Goal: Find contact information: Find specific page/section

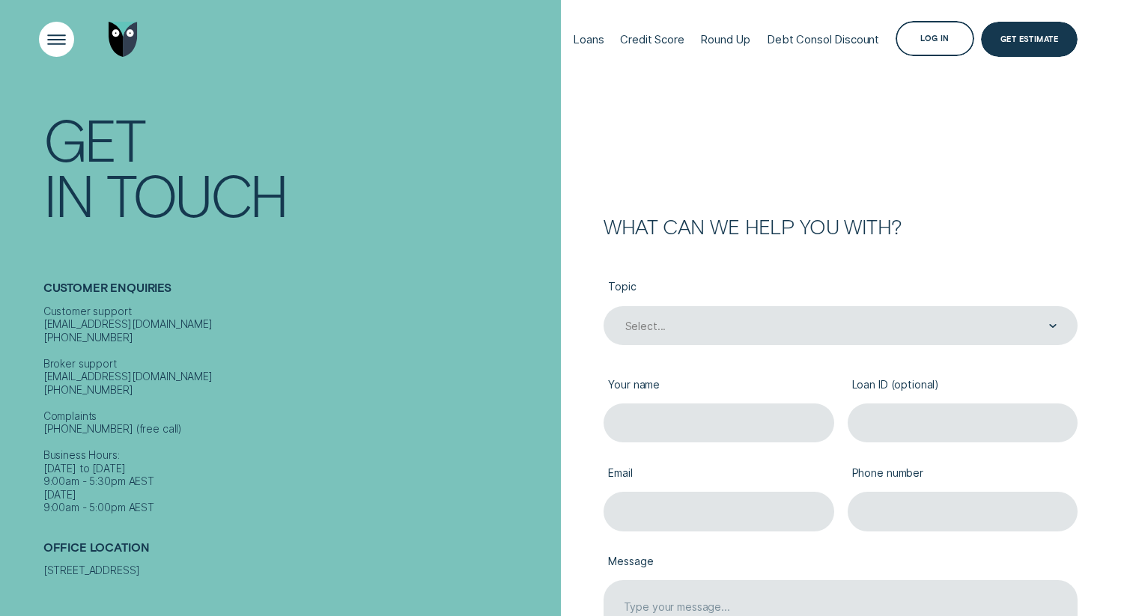
click at [55, 27] on div "Open Menu" at bounding box center [56, 39] width 50 height 50
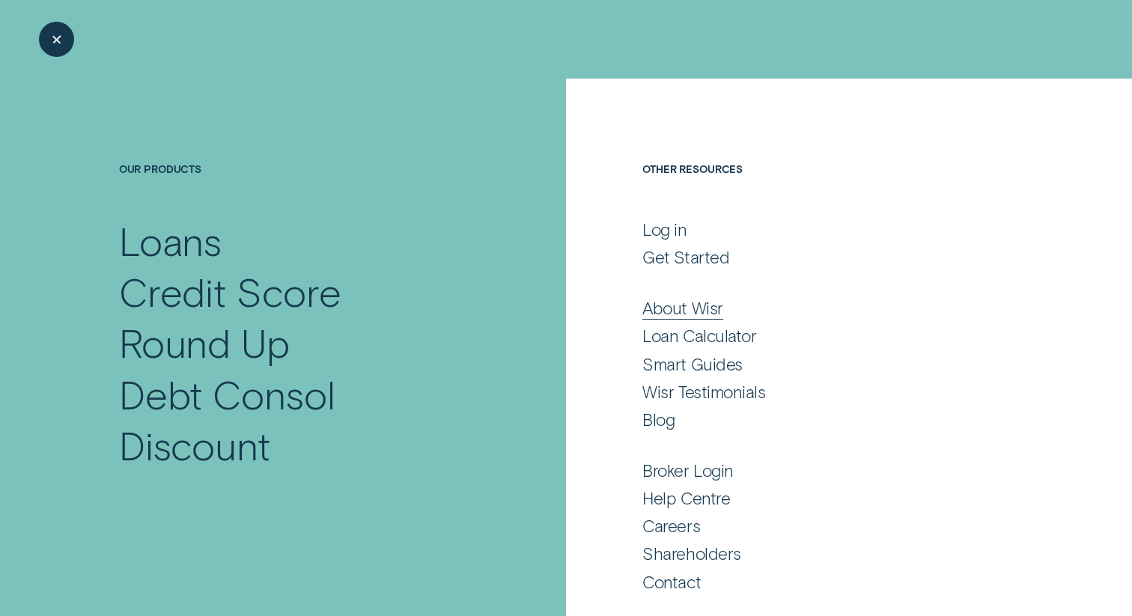
click at [693, 307] on div "About Wisr" at bounding box center [682, 307] width 80 height 21
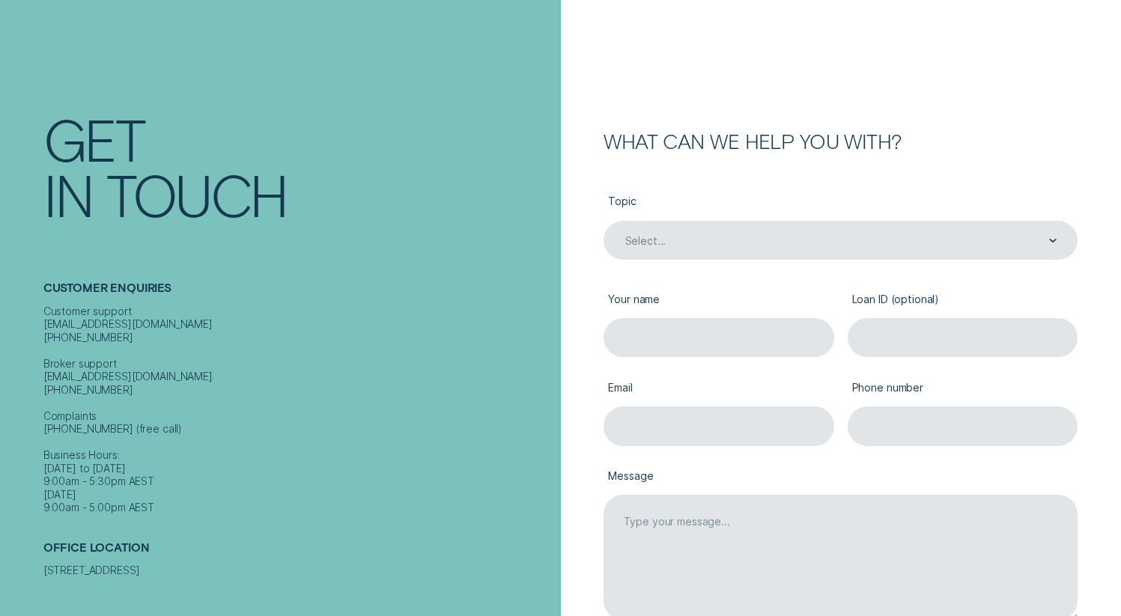
scroll to position [138, 0]
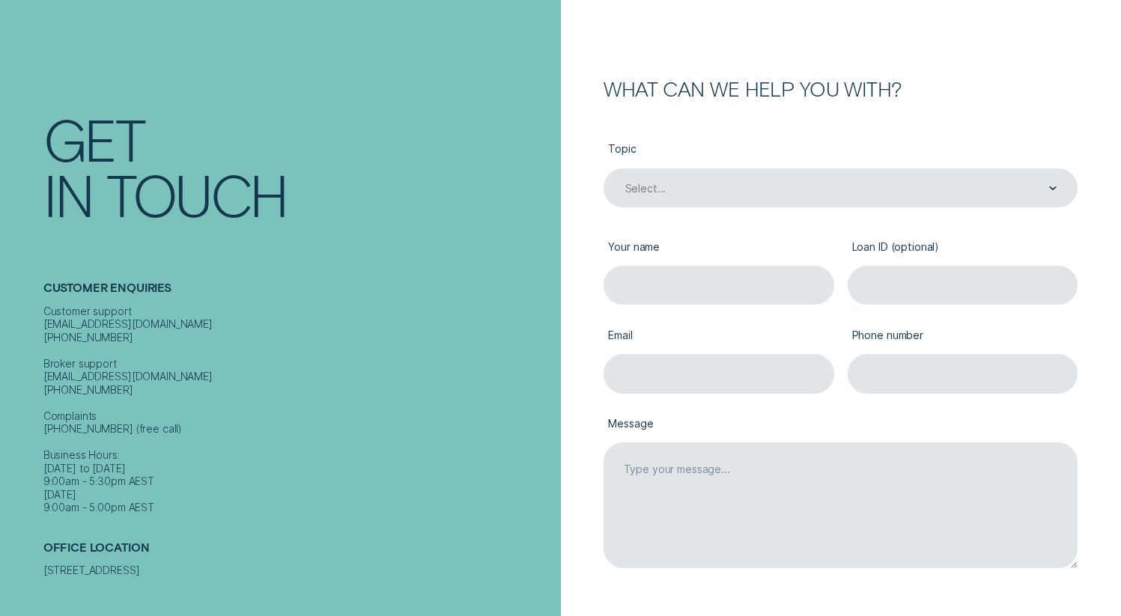
click at [157, 541] on h2 "Office Location" at bounding box center [298, 552] width 511 height 23
drag, startPoint x: 45, startPoint y: 560, endPoint x: 171, endPoint y: 553, distance: 125.9
click at [171, 564] on div "[STREET_ADDRESS]" at bounding box center [298, 570] width 511 height 13
copy div "Level [STREET_ADDRESS]"
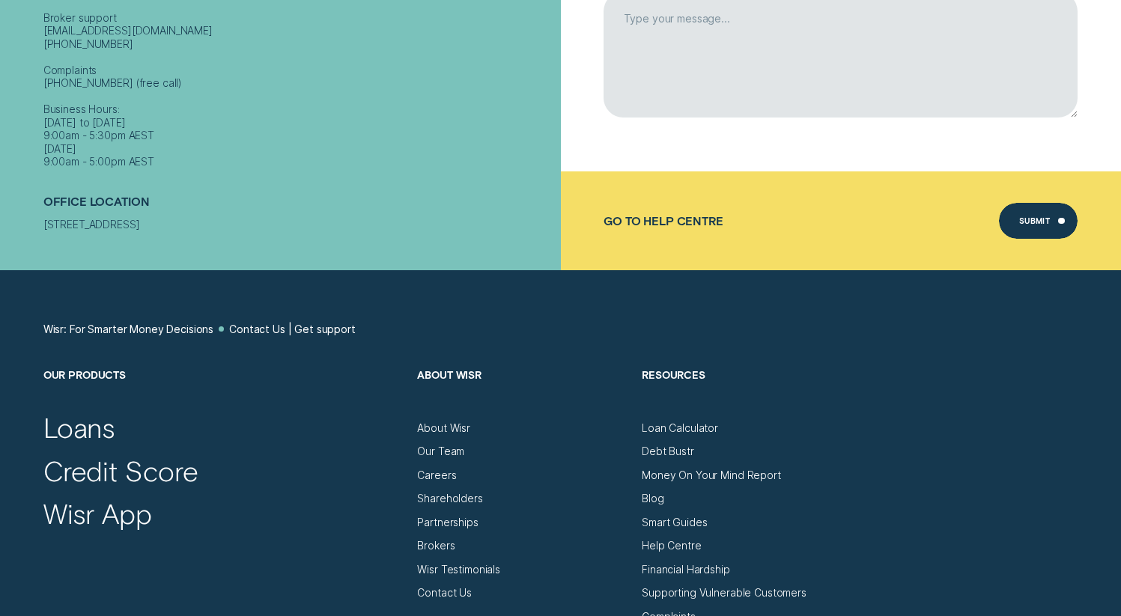
scroll to position [879, 0]
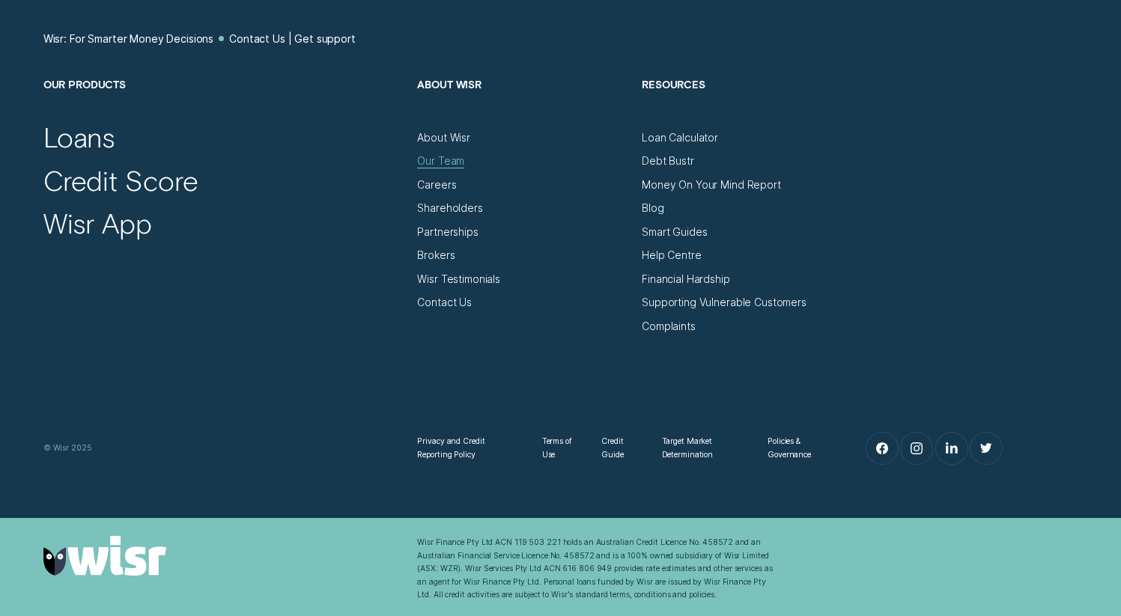
click at [439, 160] on div "Our Team" at bounding box center [440, 160] width 47 height 13
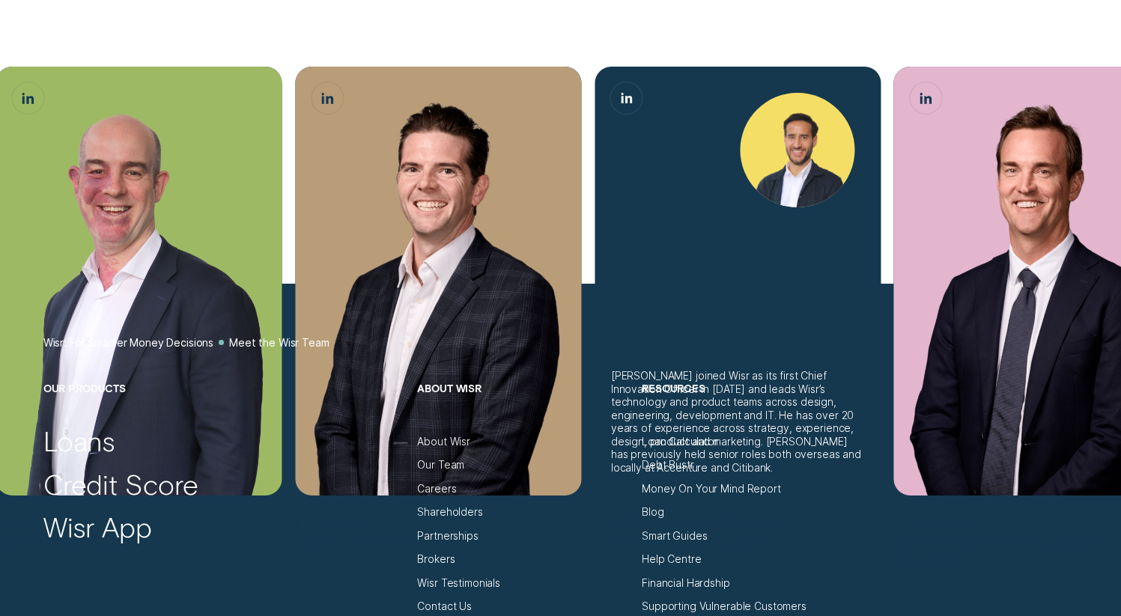
scroll to position [1407, 0]
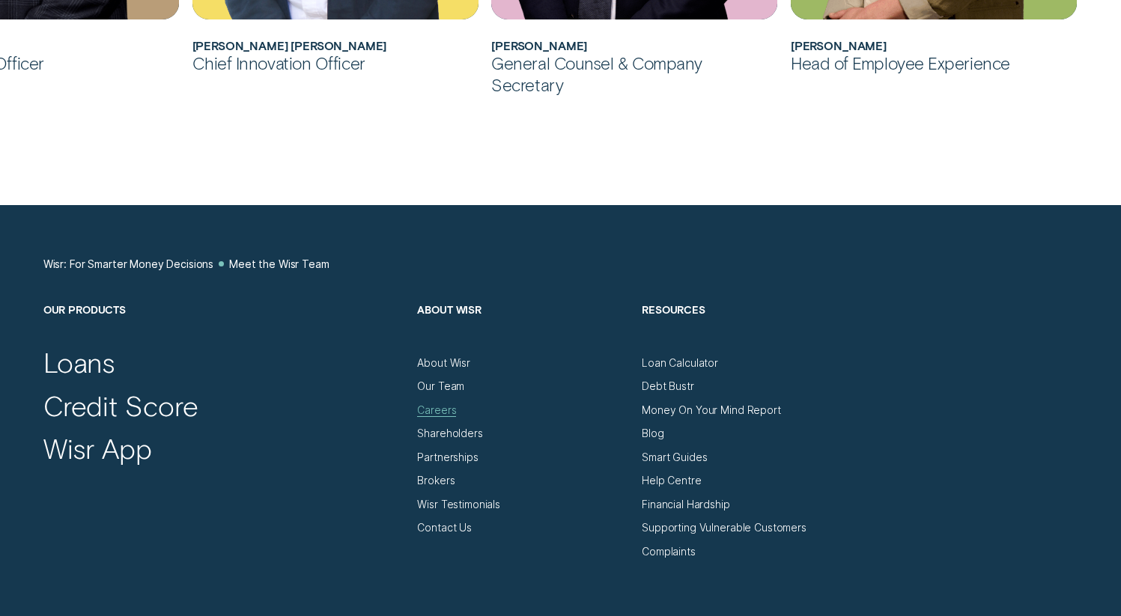
click at [421, 407] on div "Careers" at bounding box center [436, 410] width 39 height 13
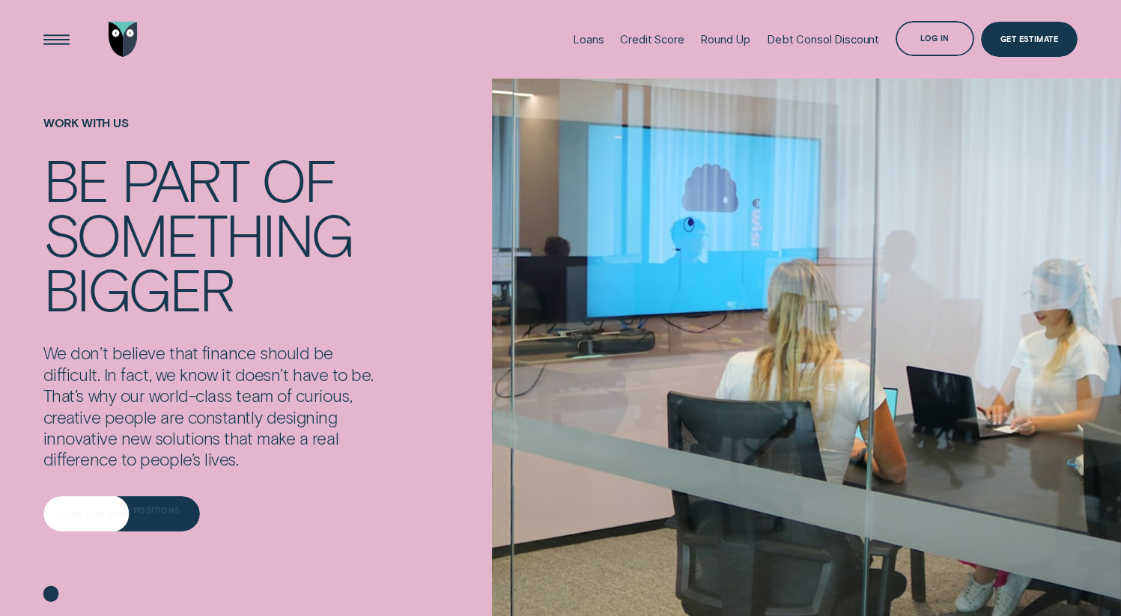
click at [139, 507] on div "View our open positions" at bounding box center [121, 513] width 156 height 35
